Goal: Transaction & Acquisition: Subscribe to service/newsletter

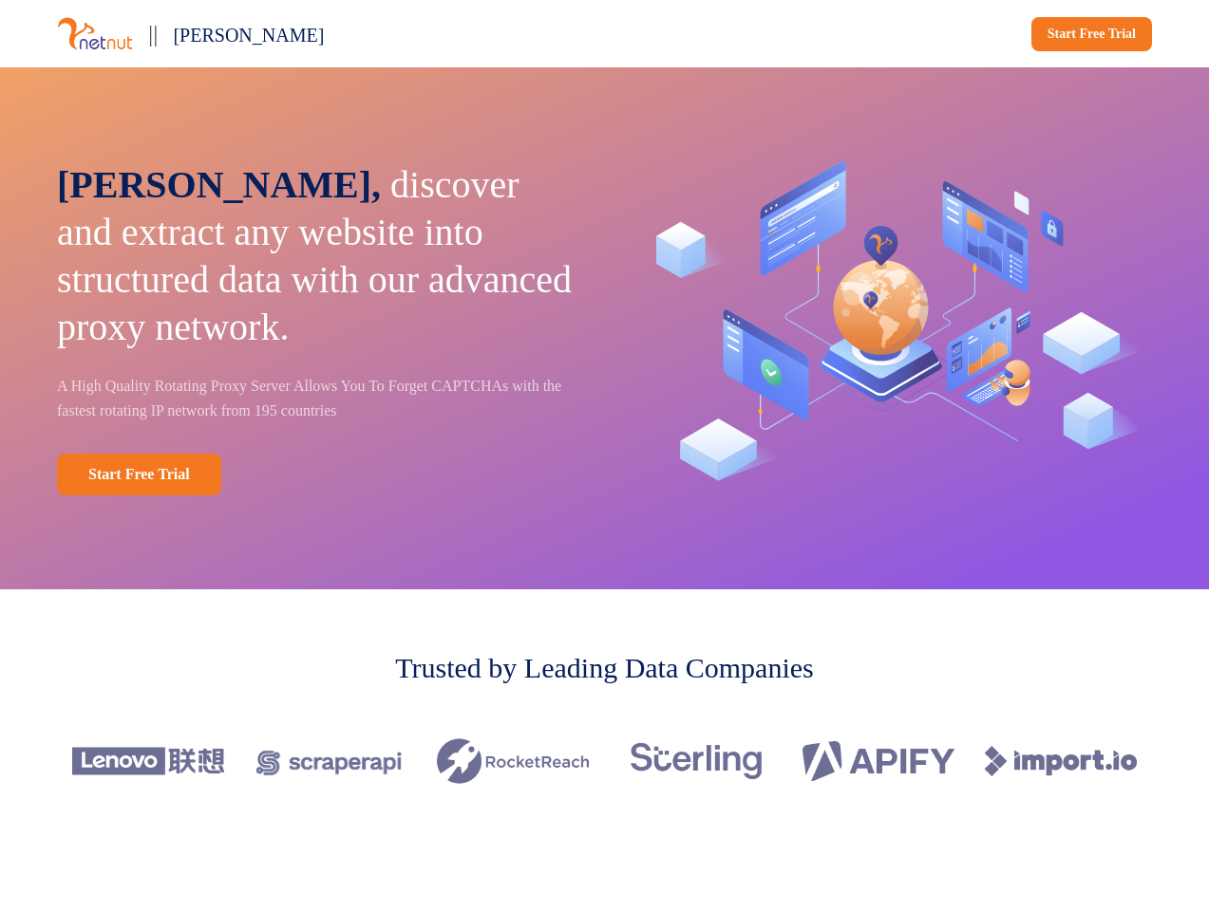
click at [604, 33] on div "|| [PERSON_NAME] Start Free Trial" at bounding box center [604, 33] width 1209 height 67
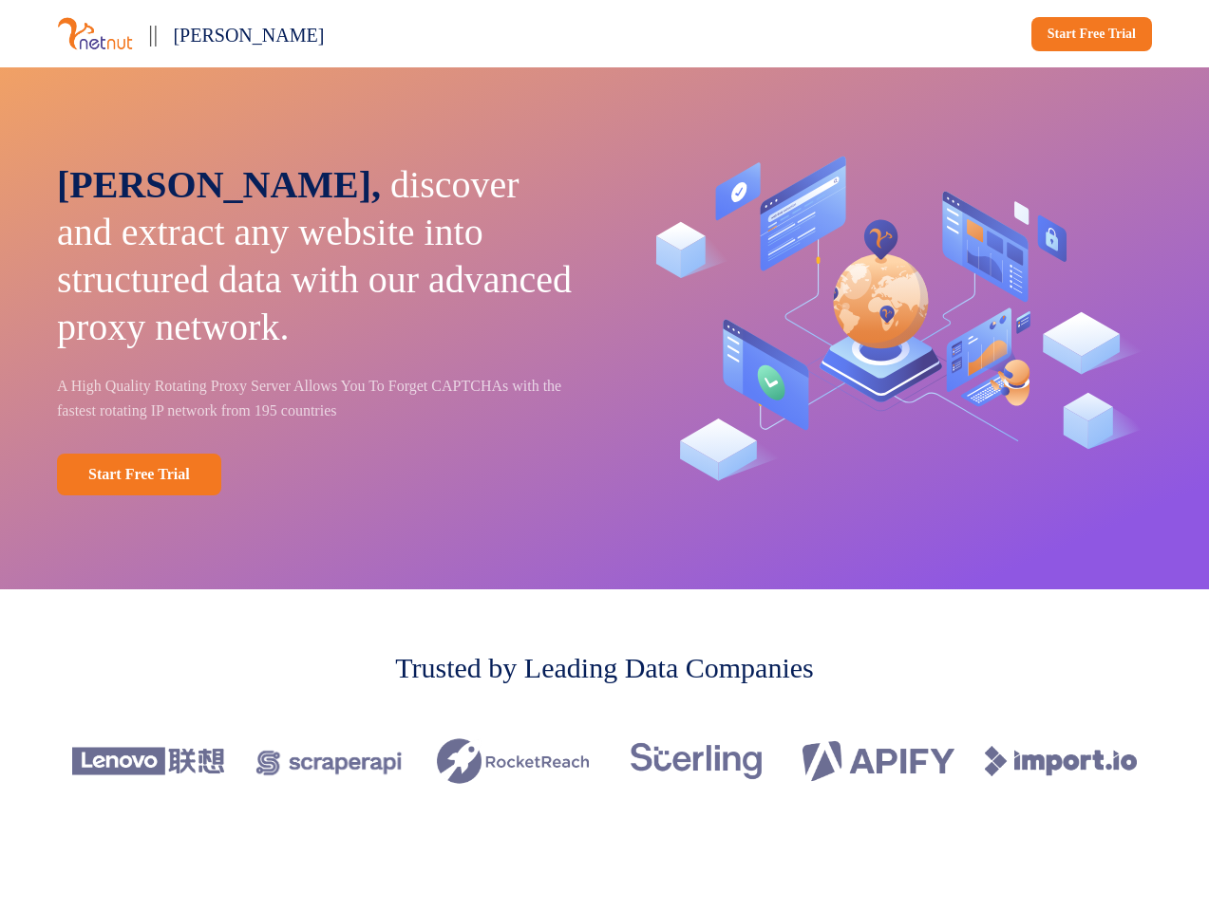
click at [327, 33] on div "|| [PERSON_NAME]" at bounding box center [327, 33] width 540 height 37
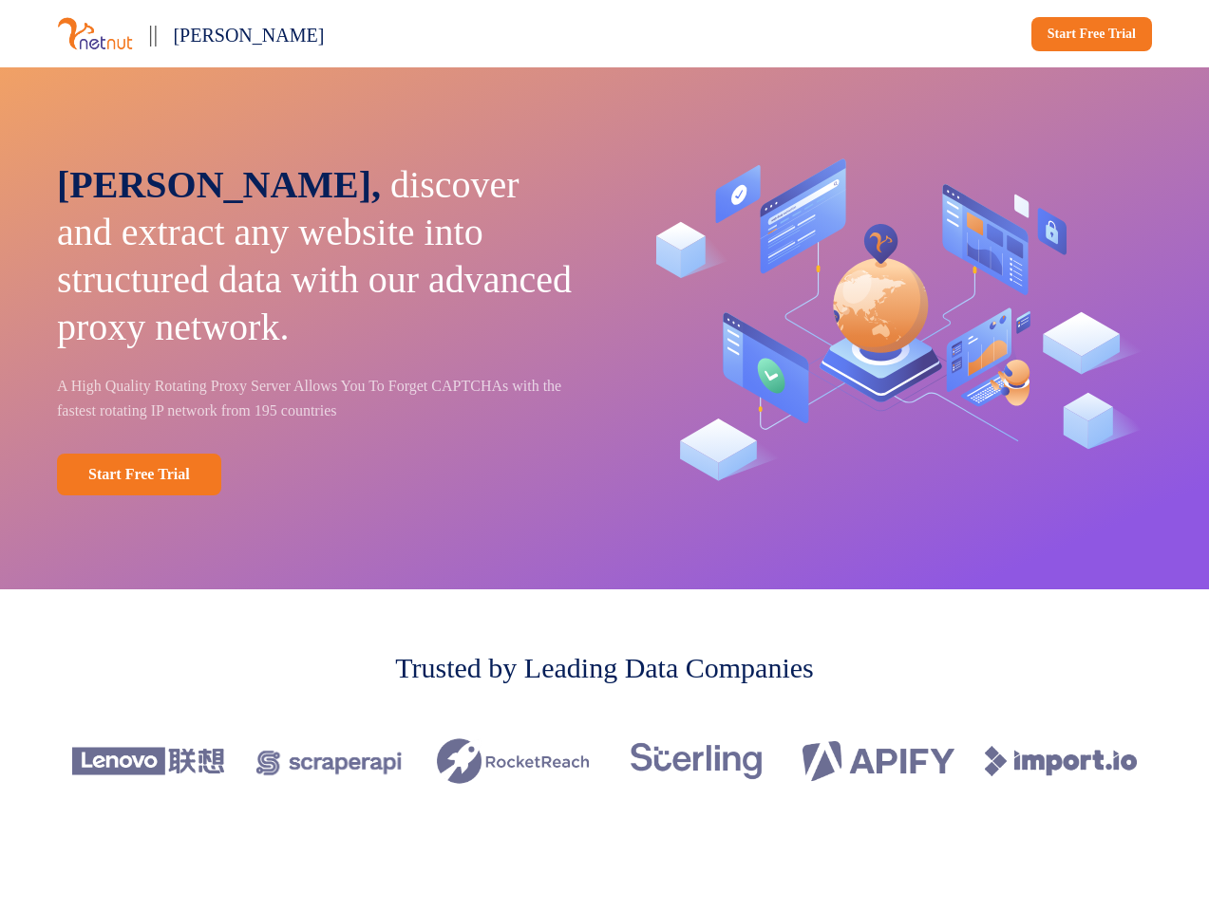
click at [882, 34] on div "Start Free Trial" at bounding box center [882, 34] width 540 height 34
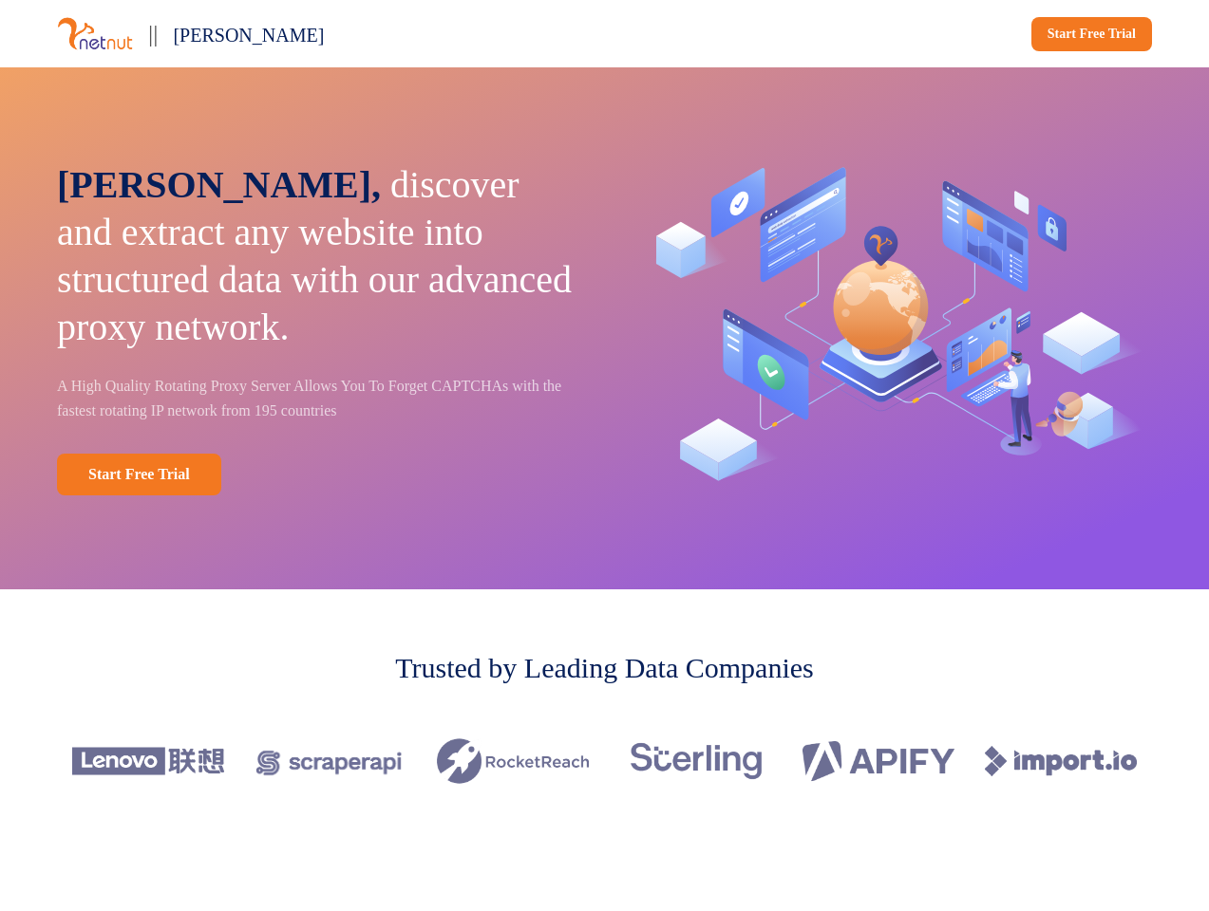
click at [604, 328] on div "[PERSON_NAME], discover and extract any website into structured data with our a…" at bounding box center [604, 328] width 1209 height 522
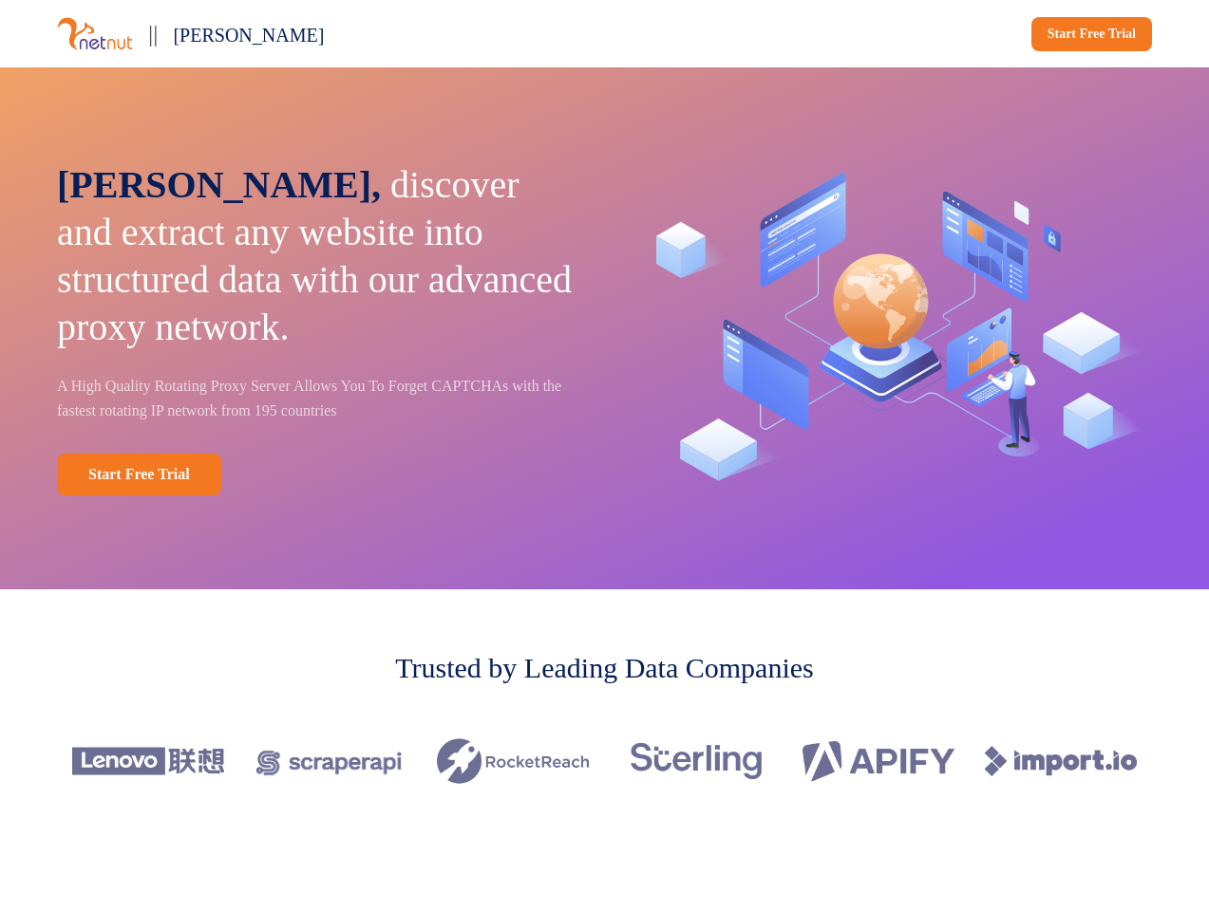
click at [317, 328] on p "[PERSON_NAME], discover and extract any website into structured data with our a…" at bounding box center [317, 256] width 521 height 190
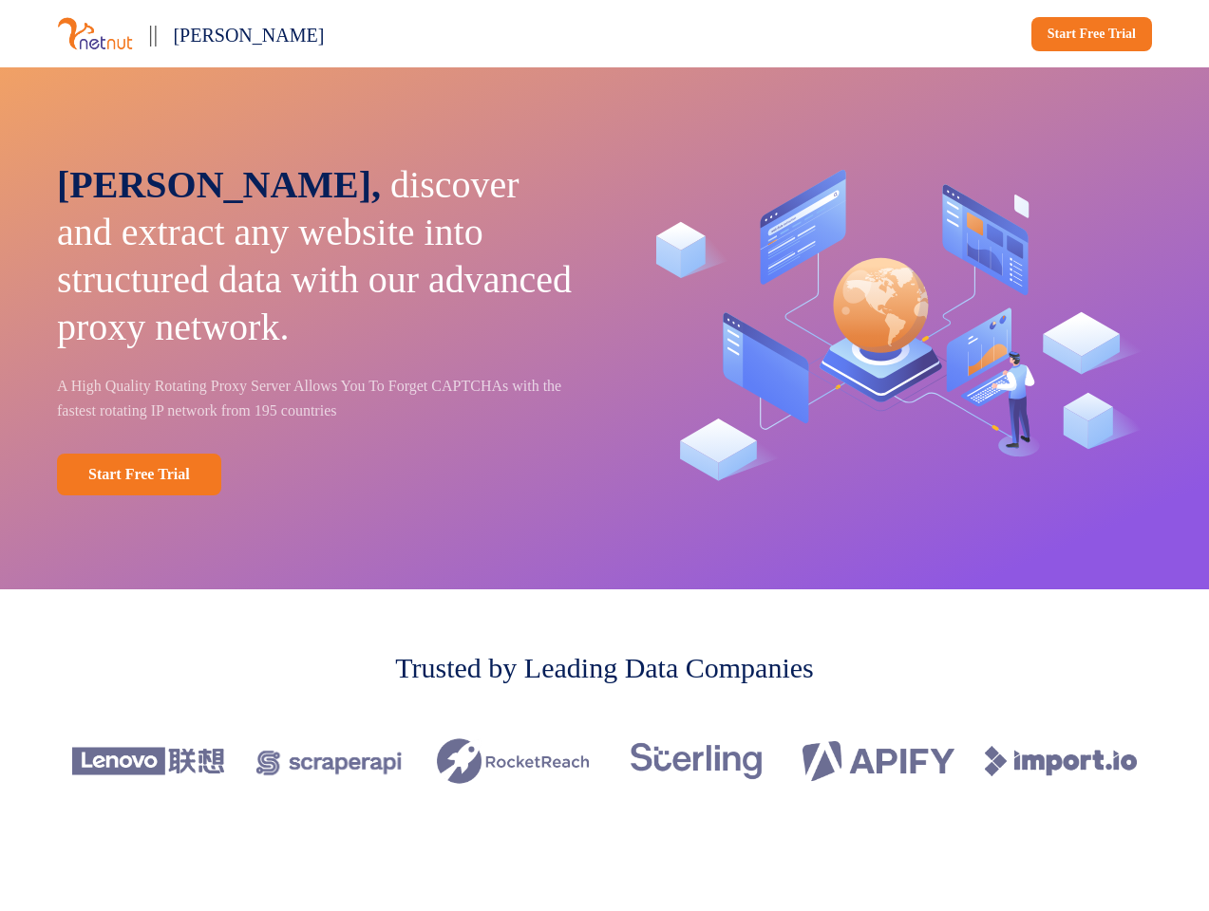
click at [317, 475] on div "Start Free Trial" at bounding box center [317, 475] width 521 height 42
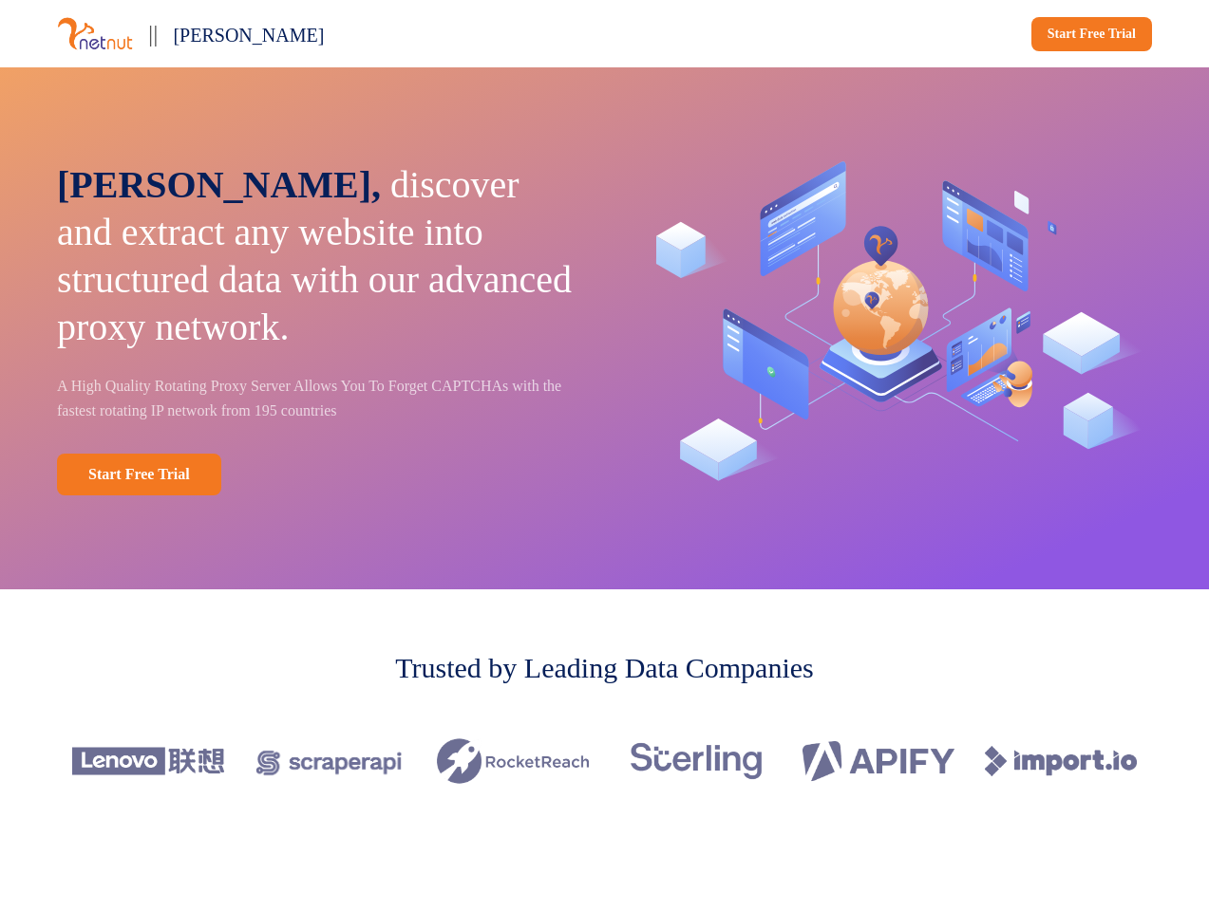
click at [891, 328] on img at bounding box center [891, 328] width 521 height 370
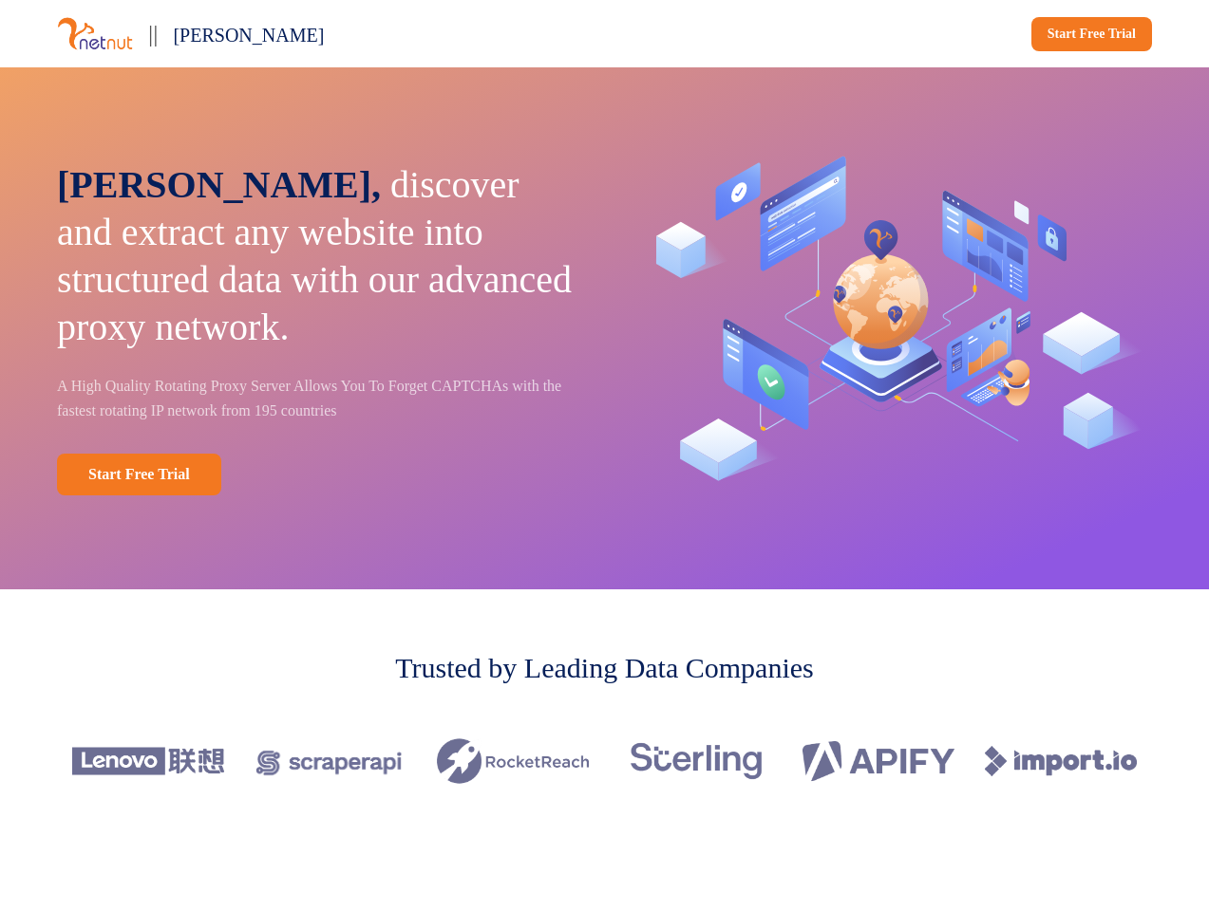
click at [604, 761] on div at bounding box center [604, 761] width 1095 height 106
